Goal: Task Accomplishment & Management: Use online tool/utility

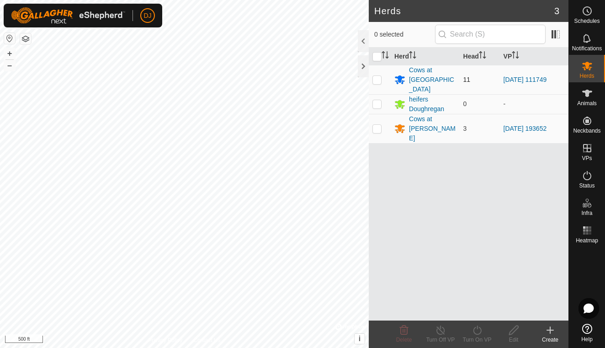
click at [379, 76] on p-checkbox at bounding box center [376, 79] width 9 height 7
checkbox input "true"
click at [589, 95] on icon at bounding box center [587, 93] width 11 height 11
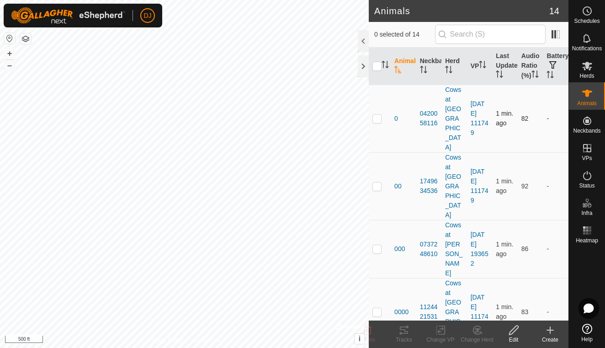
click at [377, 115] on p-checkbox at bounding box center [376, 118] width 9 height 7
checkbox input "true"
click at [382, 153] on td at bounding box center [380, 186] width 22 height 68
checkbox input "true"
click at [380, 308] on p-checkbox at bounding box center [376, 311] width 9 height 7
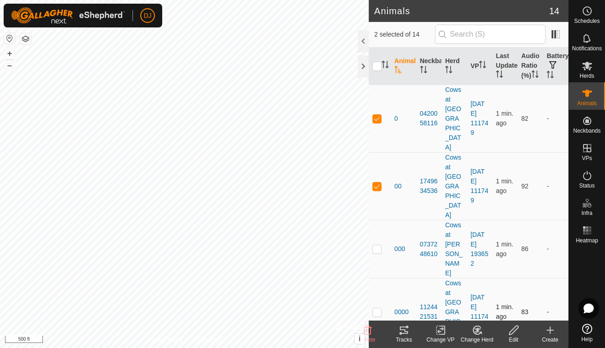
checkbox input "true"
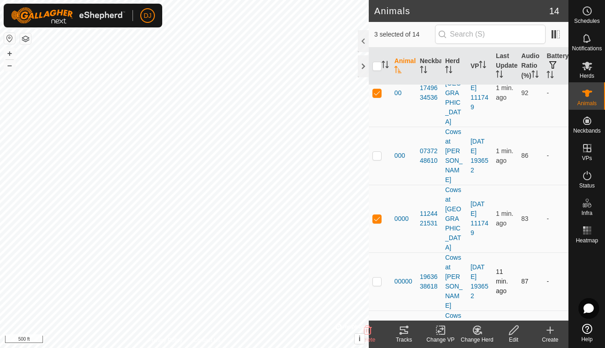
scroll to position [94, 0]
click at [382, 310] on td at bounding box center [380, 344] width 22 height 68
checkbox input "true"
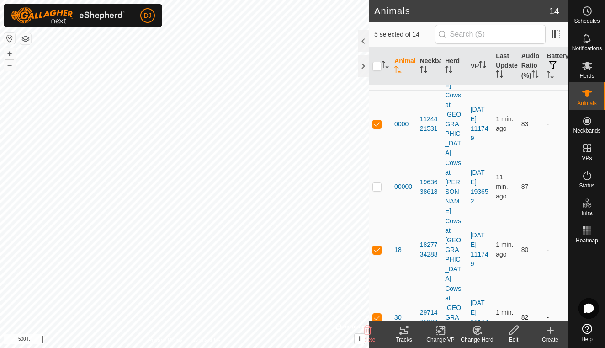
scroll to position [199, 0]
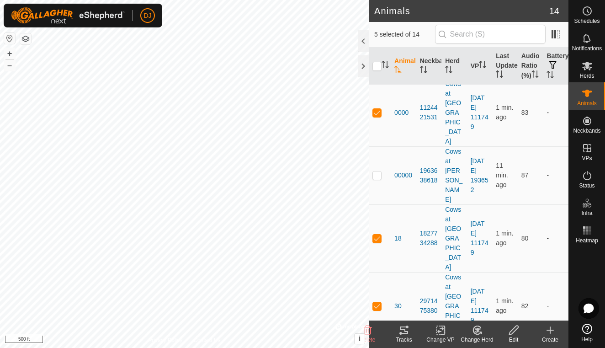
checkbox input "true"
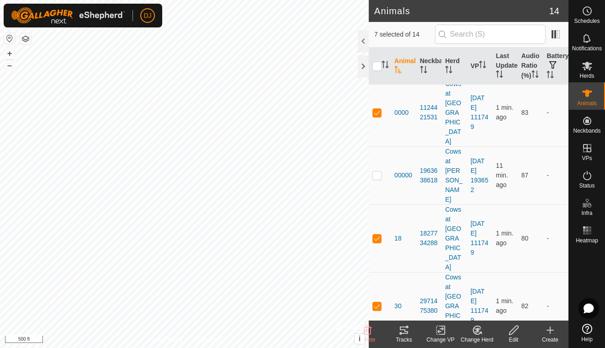
checkbox input "true"
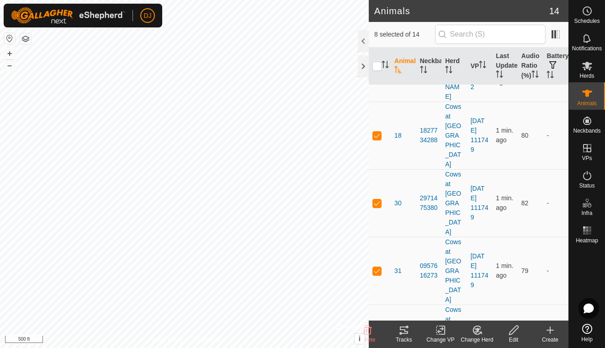
scroll to position [304, 0]
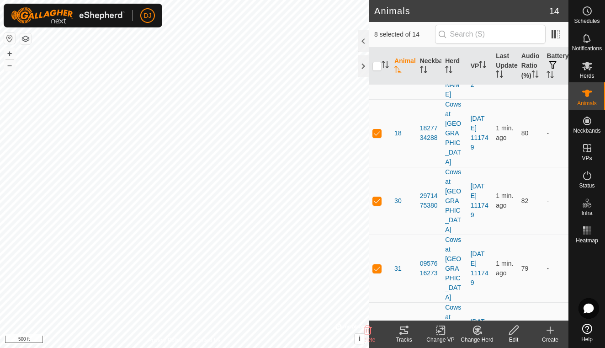
checkbox input "true"
click at [407, 336] on div "Tracks" at bounding box center [404, 339] width 37 height 8
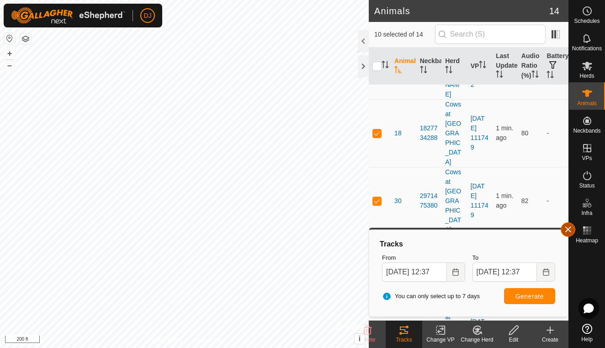
click at [564, 233] on button "button" at bounding box center [568, 229] width 15 height 15
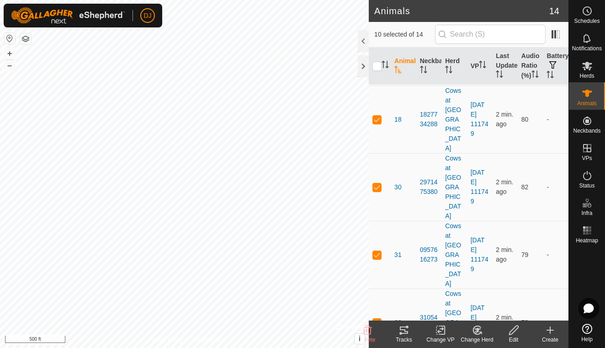
scroll to position [318, 0]
checkbox input "true"
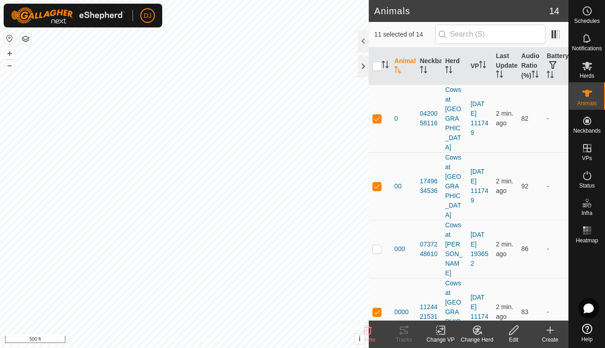
scroll to position [0, 0]
click at [442, 331] on icon at bounding box center [440, 329] width 11 height 11
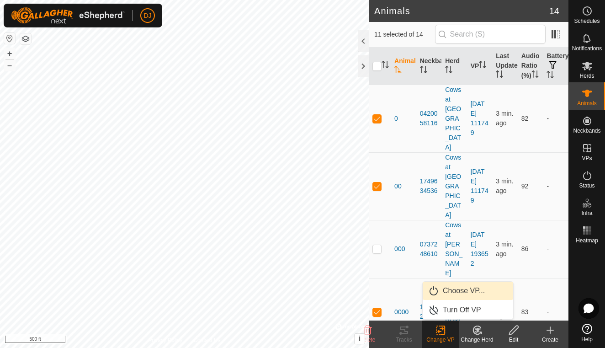
click at [450, 288] on link "Choose VP..." at bounding box center [468, 290] width 90 height 18
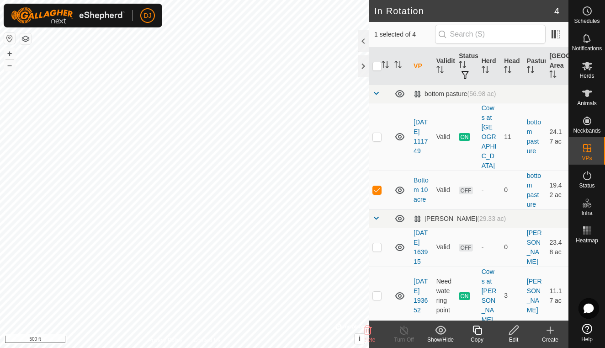
checkbox input "false"
checkbox input "true"
click at [585, 97] on icon at bounding box center [587, 93] width 11 height 11
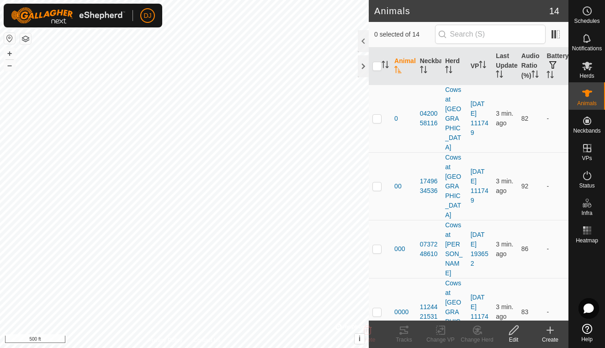
click at [585, 97] on icon at bounding box center [587, 93] width 11 height 11
click at [379, 115] on p-checkbox at bounding box center [376, 118] width 9 height 7
checkbox input "true"
click at [380, 182] on p-checkbox at bounding box center [376, 185] width 9 height 7
checkbox input "true"
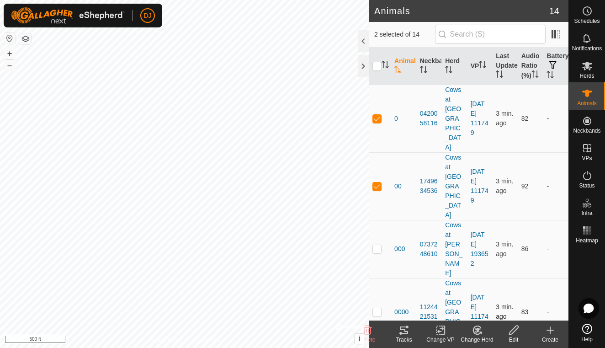
click at [378, 308] on p-checkbox at bounding box center [376, 311] width 9 height 7
checkbox input "true"
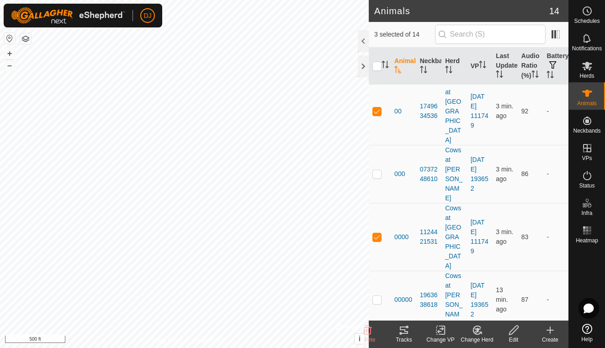
scroll to position [74, 0]
checkbox input "true"
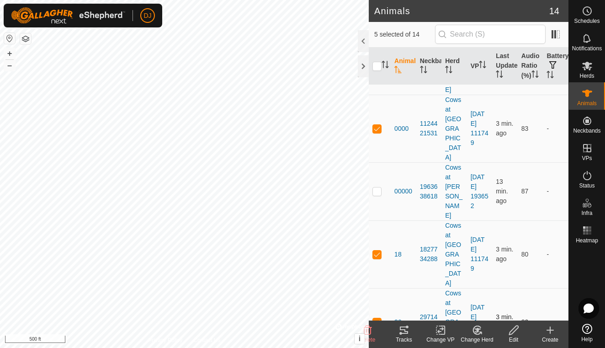
scroll to position [185, 0]
checkbox input "true"
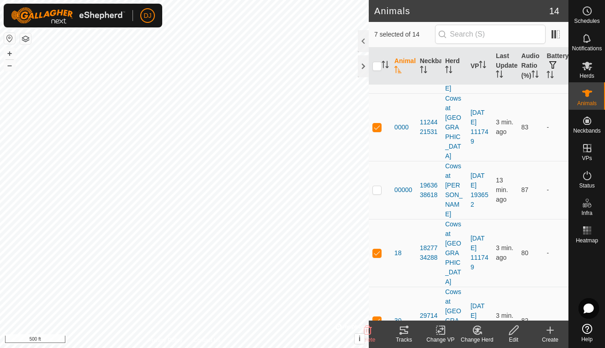
checkbox input "true"
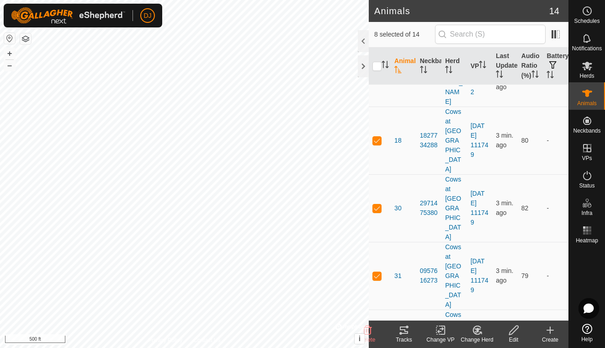
scroll to position [298, 0]
checkbox input "true"
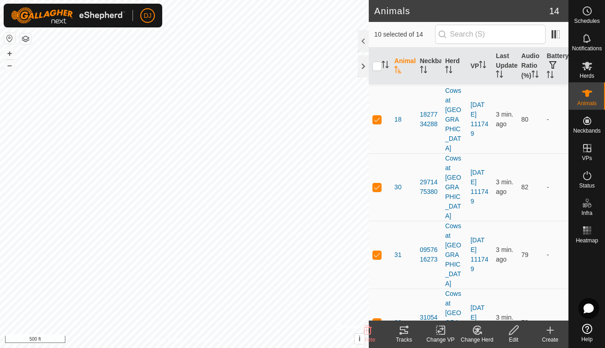
scroll to position [318, 0]
checkbox input "true"
click at [439, 329] on icon at bounding box center [440, 329] width 11 height 11
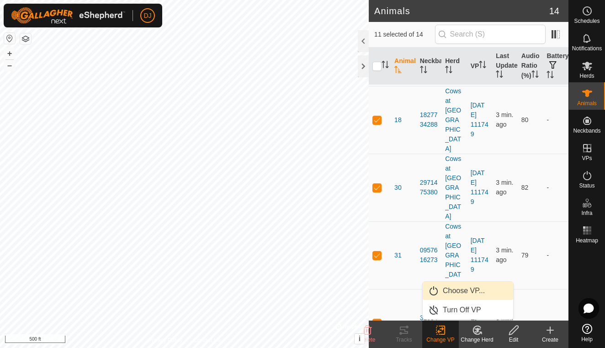
click at [448, 290] on link "Choose VP..." at bounding box center [468, 290] width 90 height 18
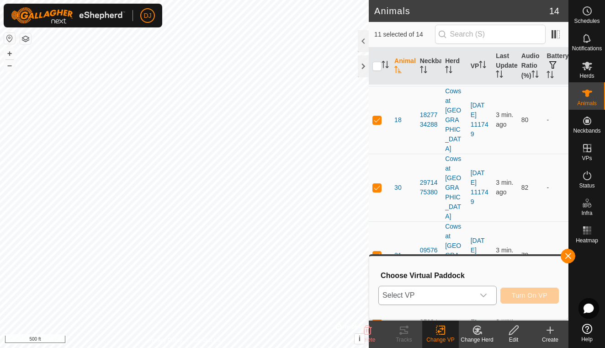
click at [490, 295] on div "dropdown trigger" at bounding box center [483, 295] width 18 height 18
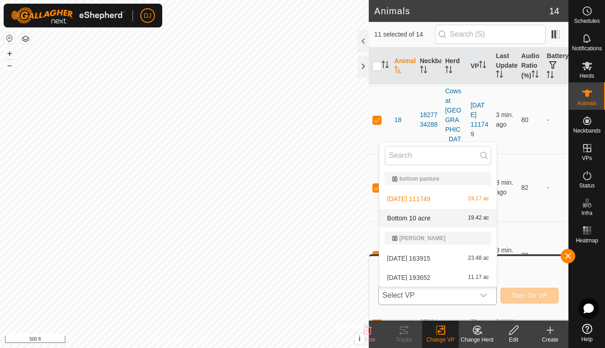
click at [420, 219] on li "Bottom 10 acre 19.42 ac" at bounding box center [437, 218] width 117 height 18
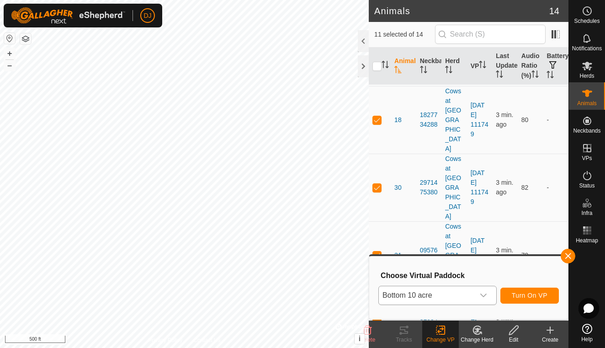
click at [525, 299] on button "Turn On VP" at bounding box center [529, 295] width 58 height 16
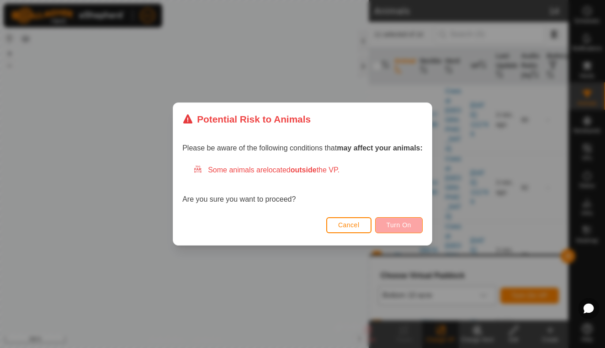
click at [392, 225] on span "Turn On" at bounding box center [399, 224] width 25 height 7
